Goal: Information Seeking & Learning: Learn about a topic

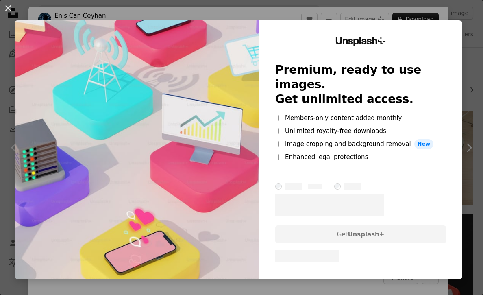
scroll to position [899, 0]
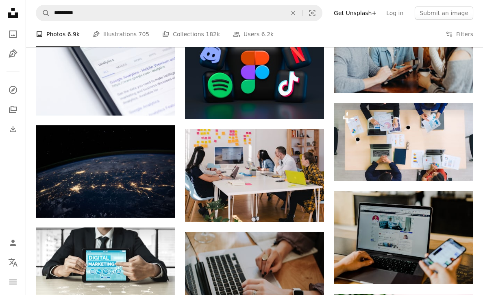
scroll to position [3470, 0]
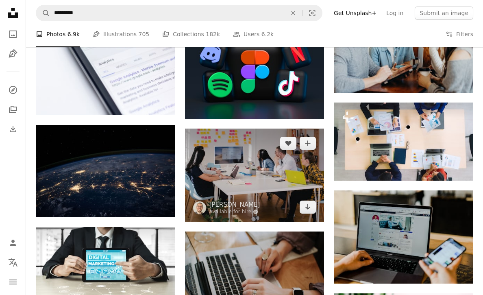
click at [292, 172] on img at bounding box center [254, 174] width 139 height 93
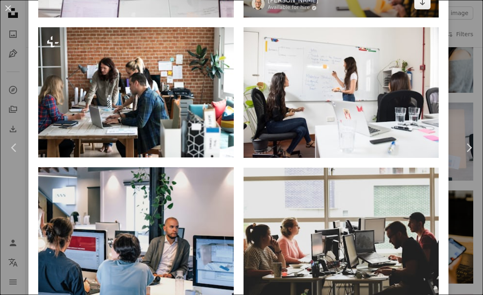
scroll to position [989, 0]
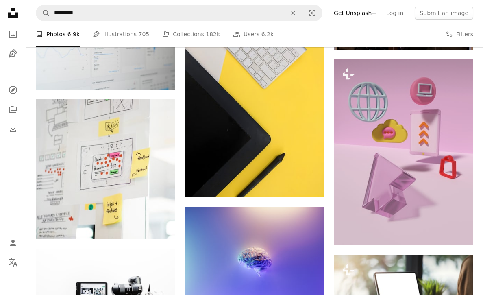
scroll to position [4011, 0]
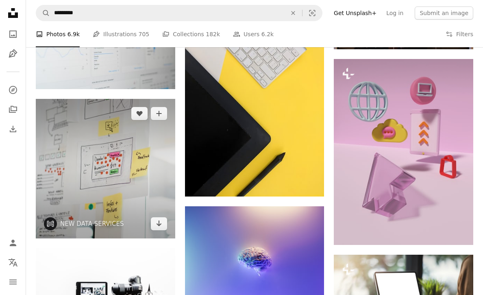
click at [127, 164] on img at bounding box center [105, 168] width 139 height 139
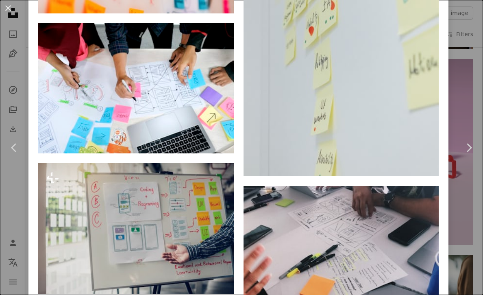
scroll to position [704, 0]
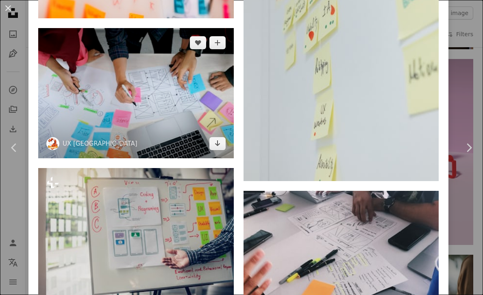
click at [117, 80] on img at bounding box center [136, 93] width 196 height 131
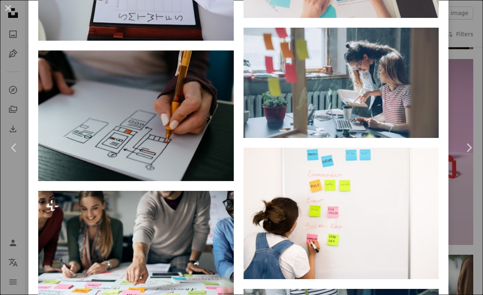
scroll to position [5362, 0]
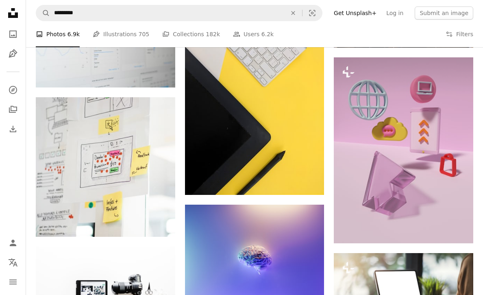
scroll to position [4014, 0]
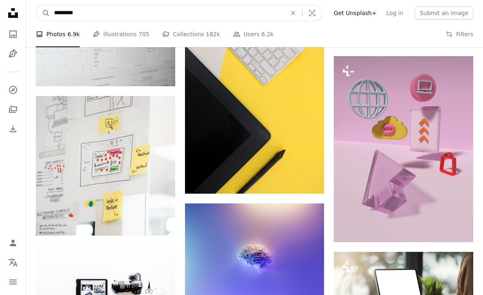
click at [136, 12] on input "*********" at bounding box center [167, 12] width 234 height 15
type input "**********"
click at [43, 13] on button "A magnifying glass" at bounding box center [43, 12] width 14 height 15
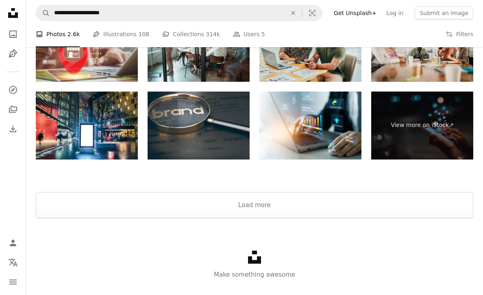
scroll to position [1148, 0]
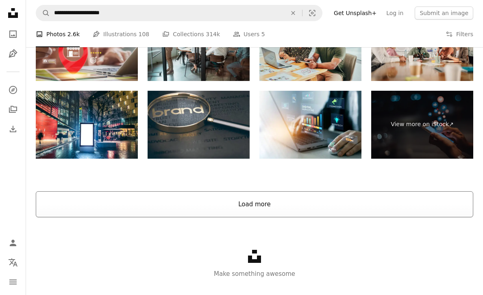
click at [251, 202] on button "Load more" at bounding box center [255, 204] width 438 height 26
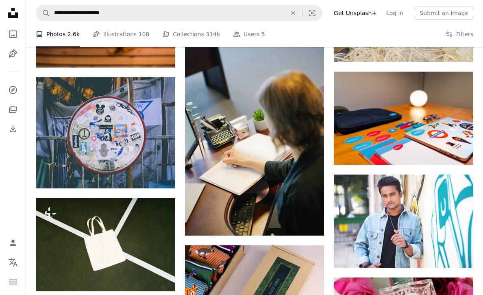
scroll to position [1805, 0]
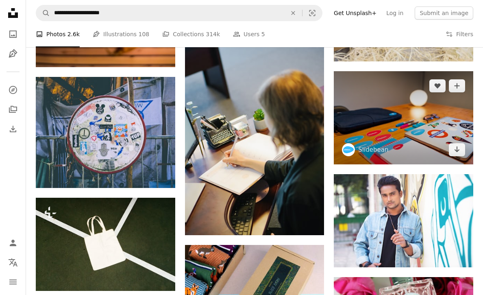
click at [419, 102] on img at bounding box center [403, 117] width 139 height 93
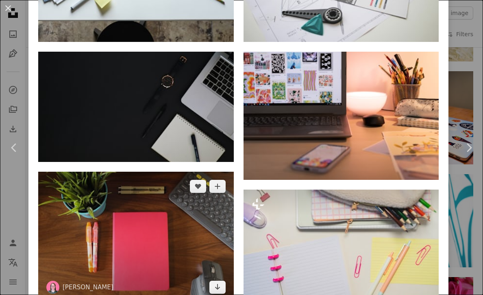
scroll to position [777, 0]
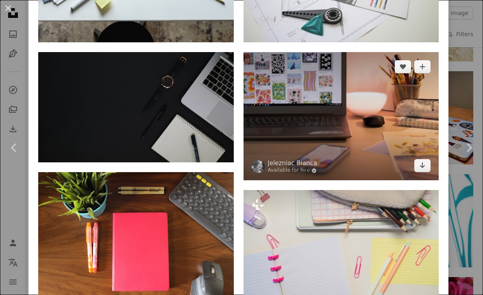
click at [326, 121] on img at bounding box center [342, 116] width 196 height 128
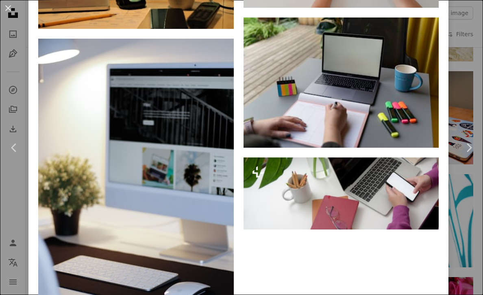
scroll to position [3428, 0]
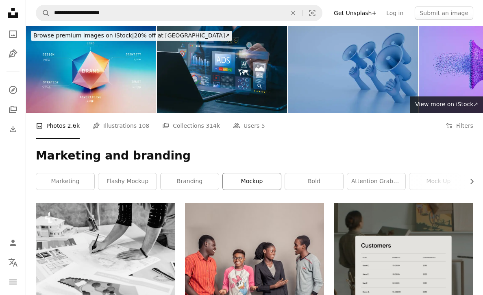
click at [267, 181] on link "mockup" at bounding box center [252, 181] width 58 height 16
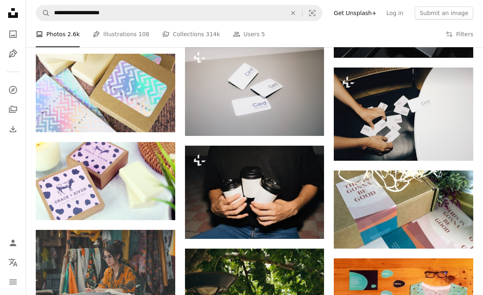
scroll to position [854, 0]
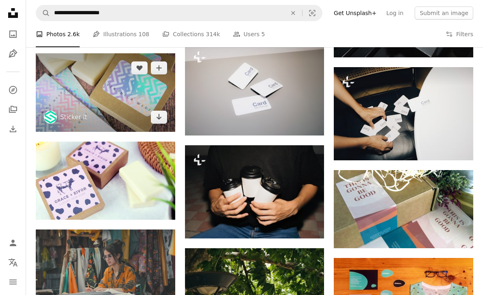
click at [111, 79] on img at bounding box center [105, 92] width 139 height 78
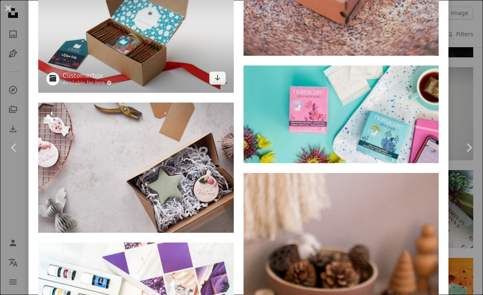
scroll to position [2600, 0]
